Goal: Browse casually: Explore the website without a specific task or goal

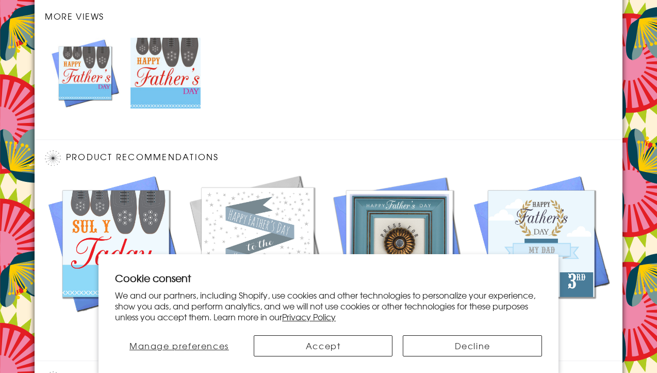
scroll to position [996, 0]
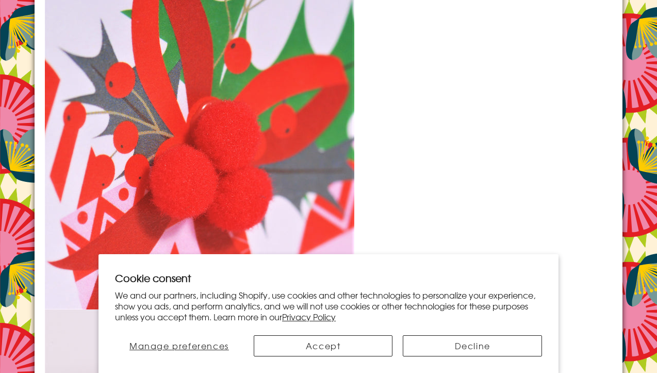
scroll to position [1118, 0]
